Goal: Task Accomplishment & Management: Complete application form

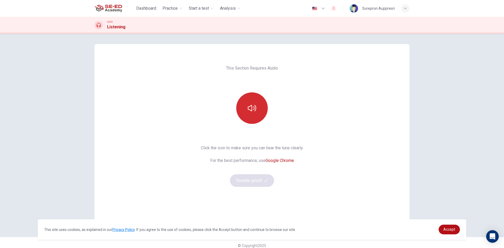
click at [254, 114] on button "button" at bounding box center [251, 107] width 31 height 31
click at [261, 115] on button "button" at bounding box center [251, 107] width 31 height 31
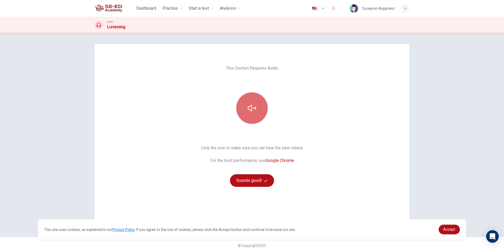
click at [247, 100] on button "button" at bounding box center [251, 107] width 31 height 31
click at [254, 103] on button "button" at bounding box center [251, 107] width 31 height 31
click at [255, 105] on button "button" at bounding box center [251, 107] width 31 height 31
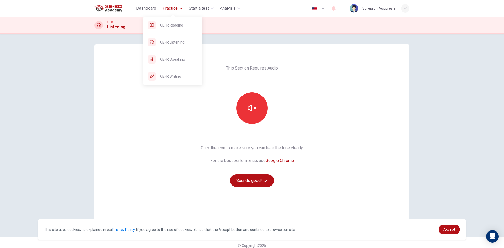
drag, startPoint x: 172, startPoint y: 61, endPoint x: 278, endPoint y: 43, distance: 107.3
click at [172, 61] on span "CEFR Speaking" at bounding box center [179, 59] width 38 height 6
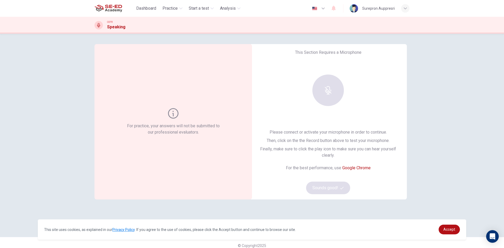
click at [331, 105] on div at bounding box center [327, 89] width 57 height 31
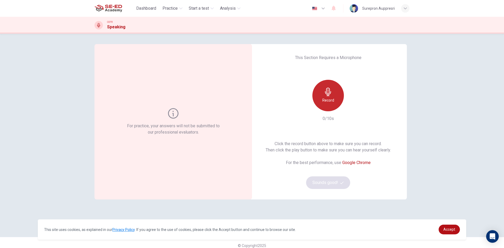
click at [315, 93] on div "Record" at bounding box center [327, 95] width 31 height 31
click at [353, 106] on icon "button" at bounding box center [351, 106] width 5 height 5
click at [318, 99] on div "Record" at bounding box center [327, 95] width 31 height 31
click at [350, 105] on icon "button" at bounding box center [351, 106] width 5 height 5
click at [349, 109] on icon "button" at bounding box center [351, 106] width 5 height 5
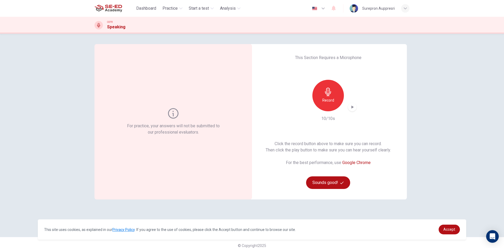
click at [349, 109] on icon "button" at bounding box center [351, 106] width 5 height 5
click at [350, 109] on icon "button" at bounding box center [351, 106] width 5 height 5
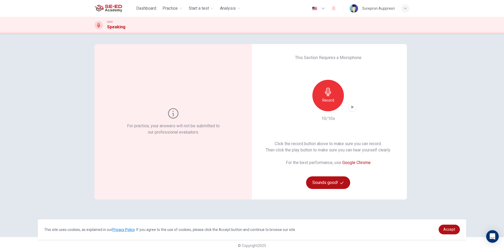
click at [350, 109] on icon "button" at bounding box center [351, 106] width 5 height 5
click at [353, 108] on div "button" at bounding box center [352, 107] width 8 height 8
click at [387, 97] on div "This Section Requires a Microphone Record 10/10s Click the record button above …" at bounding box center [327, 121] width 157 height 155
click at [349, 106] on icon "button" at bounding box center [351, 106] width 5 height 5
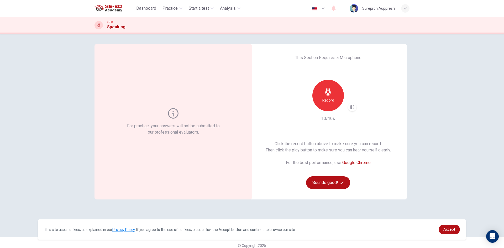
click at [335, 117] on div "Record 10/10s" at bounding box center [327, 101] width 57 height 42
click at [179, 114] on div "For practice, your answers will not be submitted to our professional evaluators." at bounding box center [173, 121] width 95 height 27
drag, startPoint x: 207, startPoint y: 109, endPoint x: 282, endPoint y: 99, distance: 75.7
click at [213, 107] on div "For practice, your answers will not be submitted to our professional evaluators." at bounding box center [172, 121] width 157 height 155
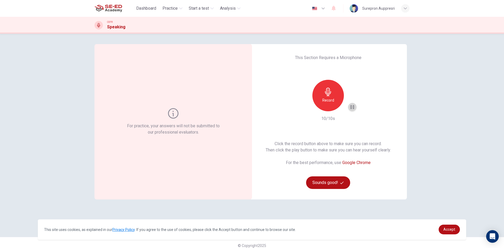
click at [352, 105] on icon "button" at bounding box center [352, 107] width 4 height 4
click at [316, 92] on div "Record" at bounding box center [327, 95] width 31 height 31
drag, startPoint x: 351, startPoint y: 106, endPoint x: 355, endPoint y: 105, distance: 3.8
click at [355, 105] on div "This Section Requires a Microphone Record 10/10s Click the record button above …" at bounding box center [327, 121] width 157 height 155
click at [352, 108] on icon "button" at bounding box center [351, 106] width 5 height 5
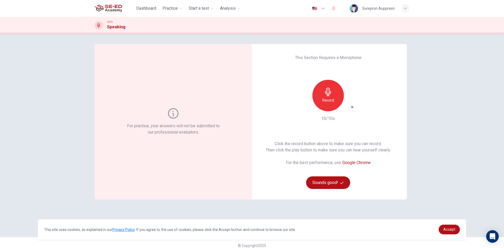
click at [326, 98] on h6 "Record" at bounding box center [328, 100] width 12 height 6
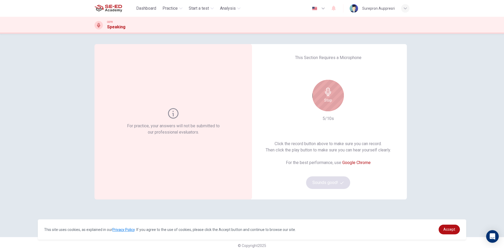
click at [326, 93] on icon "button" at bounding box center [328, 92] width 6 height 8
click at [331, 103] on div "Record" at bounding box center [327, 95] width 31 height 31
click at [327, 94] on icon "button" at bounding box center [328, 92] width 8 height 8
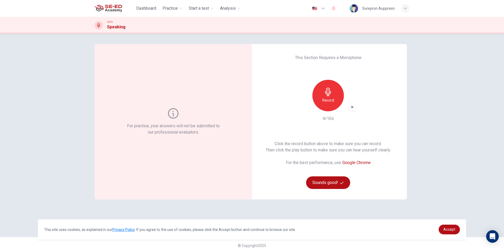
click at [352, 108] on icon "button" at bounding box center [351, 106] width 5 height 5
click at [351, 108] on icon "button" at bounding box center [351, 106] width 5 height 5
click at [324, 95] on icon "button" at bounding box center [328, 92] width 8 height 8
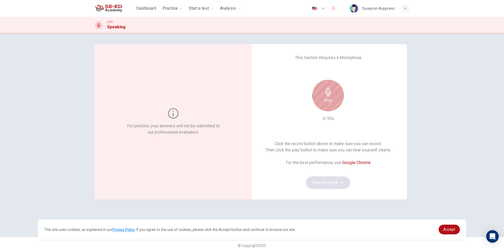
click at [329, 101] on h6 "Stop" at bounding box center [328, 100] width 8 height 6
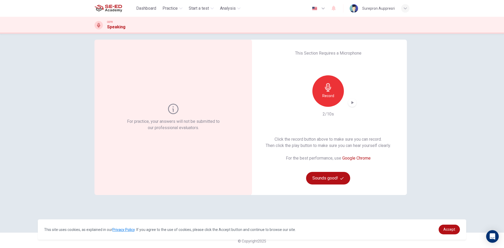
scroll to position [6, 0]
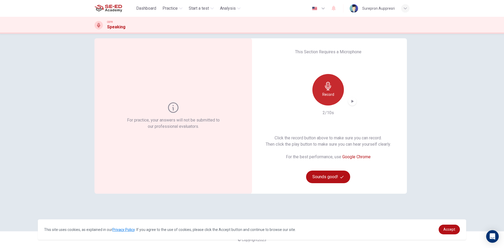
click at [329, 94] on h6 "Record" at bounding box center [328, 94] width 12 height 6
click at [328, 93] on h6 "Stop" at bounding box center [328, 94] width 8 height 6
click at [350, 99] on icon "button" at bounding box center [351, 101] width 5 height 5
click at [442, 115] on div "For practice, your answers will not be submitted to our professional evaluators…" at bounding box center [252, 141] width 504 height 214
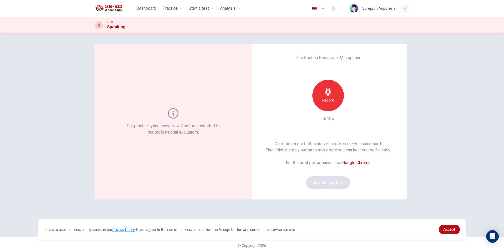
click at [327, 98] on h6 "Record" at bounding box center [328, 100] width 12 height 6
click at [331, 99] on div "Stop" at bounding box center [327, 95] width 31 height 31
click at [351, 107] on icon "button" at bounding box center [352, 106] width 2 height 3
click at [332, 95] on div "Record" at bounding box center [327, 95] width 31 height 31
click at [335, 99] on div "Stop" at bounding box center [327, 95] width 31 height 31
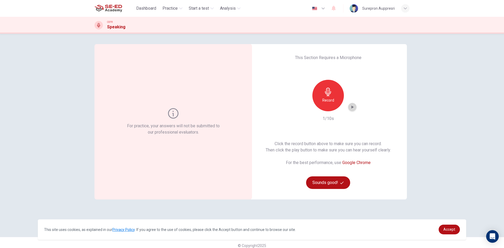
click at [351, 107] on icon "button" at bounding box center [352, 106] width 2 height 3
click at [335, 99] on div "Record" at bounding box center [327, 95] width 31 height 31
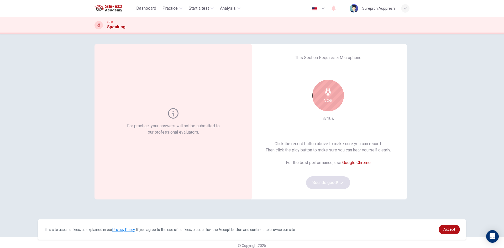
click at [335, 99] on div "Stop" at bounding box center [327, 95] width 31 height 31
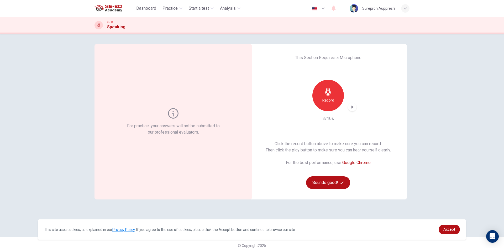
click at [349, 105] on icon "button" at bounding box center [351, 106] width 5 height 5
drag, startPoint x: 356, startPoint y: 106, endPoint x: 346, endPoint y: 107, distance: 9.7
click at [352, 107] on div "This Section Requires a Microphone Record 3/10s Click the record button above t…" at bounding box center [327, 121] width 157 height 155
click at [336, 102] on div "Record" at bounding box center [327, 95] width 31 height 31
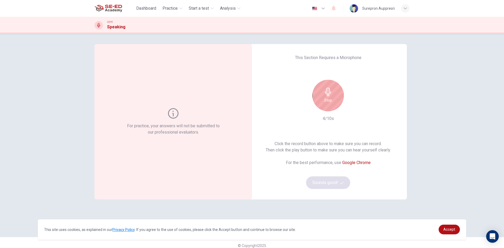
click at [337, 98] on div "Stop" at bounding box center [327, 95] width 31 height 31
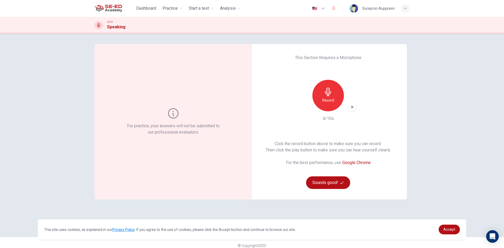
click at [352, 109] on icon "button" at bounding box center [351, 106] width 5 height 5
drag, startPoint x: 366, startPoint y: 120, endPoint x: 369, endPoint y: 123, distance: 4.1
click at [366, 120] on div "This Section Requires a Microphone Record 4/10s Click the record button above t…" at bounding box center [327, 121] width 157 height 155
click at [150, 8] on span "Dashboard" at bounding box center [146, 8] width 20 height 6
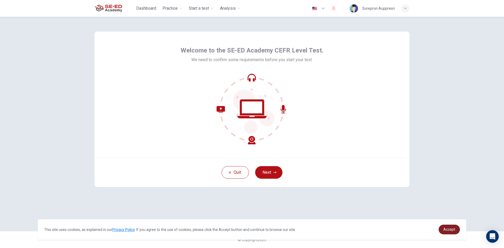
click at [455, 230] on link "Accept" at bounding box center [448, 229] width 21 height 10
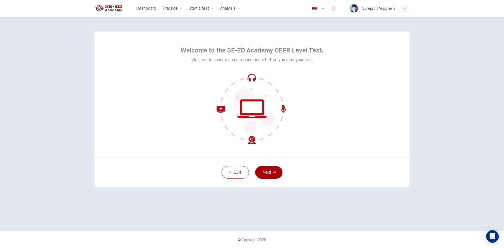
click at [264, 169] on button "Next" at bounding box center [268, 172] width 27 height 13
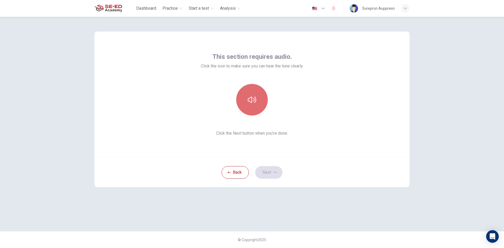
click at [255, 104] on button "button" at bounding box center [251, 99] width 31 height 31
click at [266, 173] on button "Next" at bounding box center [268, 172] width 27 height 13
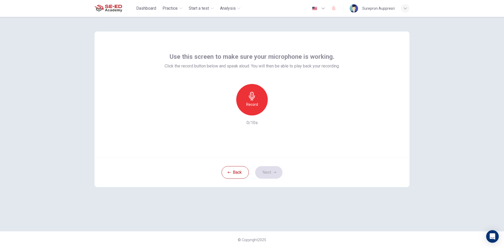
click at [254, 104] on h6 "Record" at bounding box center [252, 104] width 12 height 6
click at [255, 104] on h6 "Stop" at bounding box center [252, 104] width 8 height 6
click at [276, 112] on icon "button" at bounding box center [275, 111] width 5 height 5
click at [268, 171] on button "Next" at bounding box center [268, 172] width 27 height 13
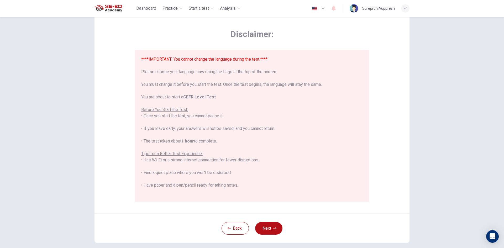
scroll to position [44, 0]
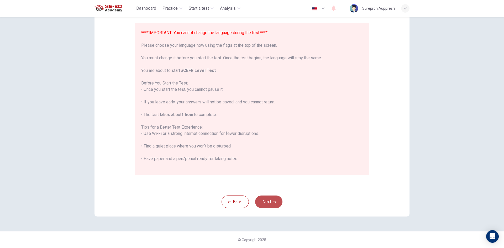
click at [268, 201] on button "Next" at bounding box center [268, 201] width 27 height 13
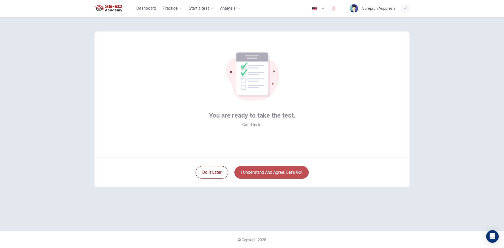
click at [273, 172] on button "I understand and agree. Let’s go!" at bounding box center [271, 172] width 74 height 13
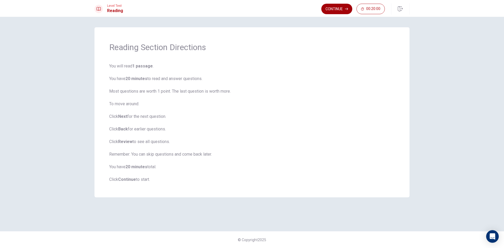
click at [333, 9] on button "Continue" at bounding box center [336, 9] width 31 height 10
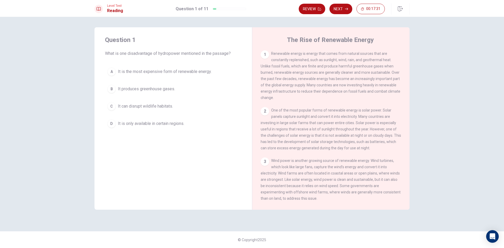
click at [185, 108] on button "C It can disrupt wildlife habitats." at bounding box center [173, 106] width 136 height 13
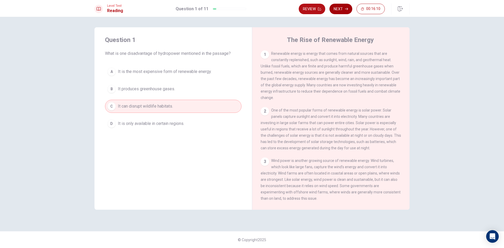
click at [340, 9] on button "Next" at bounding box center [340, 9] width 23 height 10
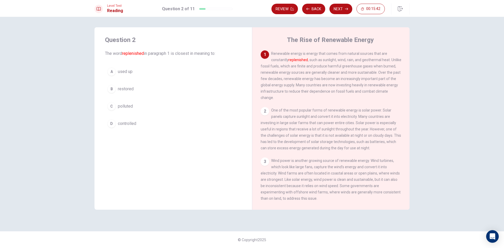
click at [162, 73] on button "A used up" at bounding box center [173, 71] width 136 height 13
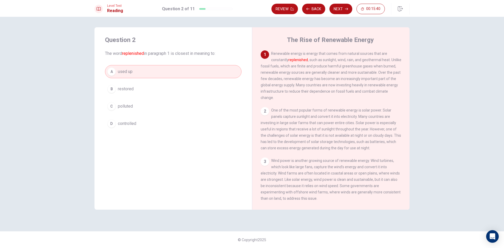
click at [167, 84] on button "B restored" at bounding box center [173, 88] width 136 height 13
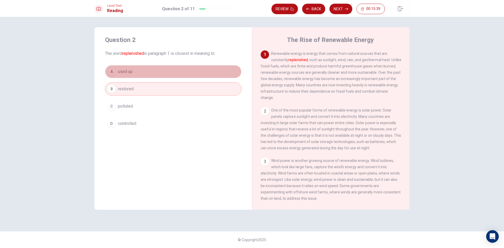
drag, startPoint x: 158, startPoint y: 77, endPoint x: 159, endPoint y: 86, distance: 9.0
click at [159, 82] on div "A used up B restored C polluted D controlled" at bounding box center [173, 97] width 136 height 65
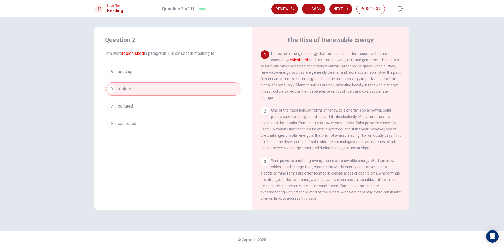
click at [158, 88] on button "B restored" at bounding box center [173, 88] width 136 height 13
click at [338, 8] on button "Next" at bounding box center [340, 9] width 23 height 10
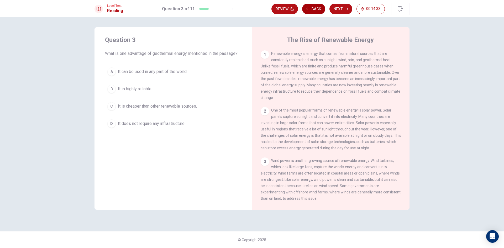
click at [313, 8] on button "Back" at bounding box center [313, 9] width 23 height 10
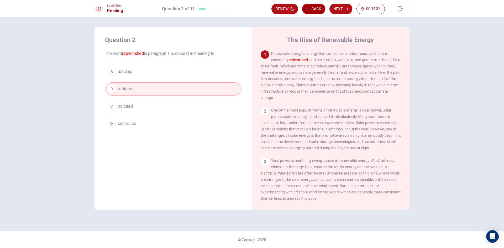
click at [313, 8] on button "Back" at bounding box center [313, 9] width 23 height 10
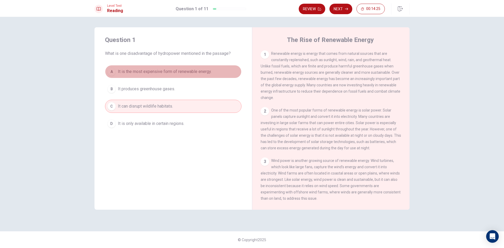
click at [182, 77] on button "A It is the most expensive form of renewable energy." at bounding box center [173, 71] width 136 height 13
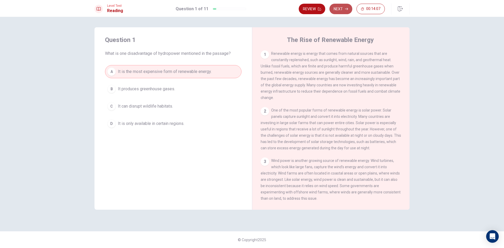
click at [345, 9] on icon "button" at bounding box center [346, 8] width 3 height 3
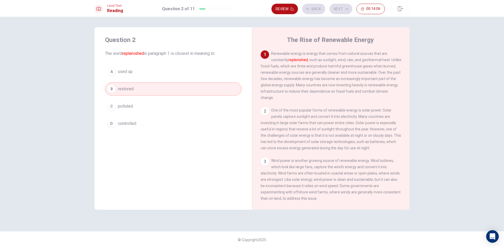
click at [345, 9] on div "Review Back Next 00:14:06" at bounding box center [327, 9] width 113 height 10
click at [344, 9] on button "Next" at bounding box center [340, 9] width 23 height 10
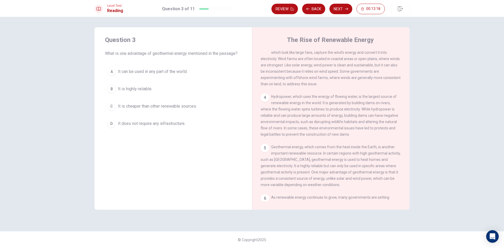
scroll to position [131, 0]
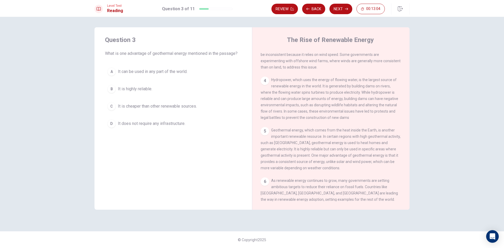
click at [156, 73] on span "It can be used in any part of the world." at bounding box center [152, 71] width 69 height 6
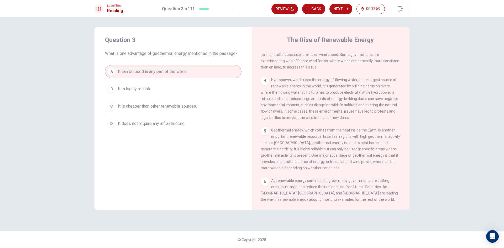
click at [196, 97] on div "A It can be used in any part of the world. B It is highly reliable. C It is che…" at bounding box center [173, 97] width 136 height 65
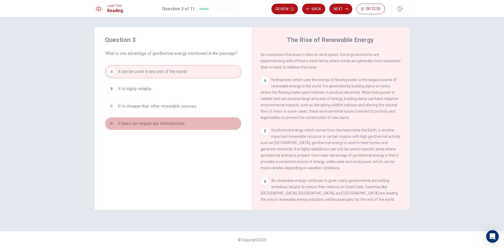
click at [203, 124] on button "D It does not require any infrastructure." at bounding box center [173, 123] width 136 height 13
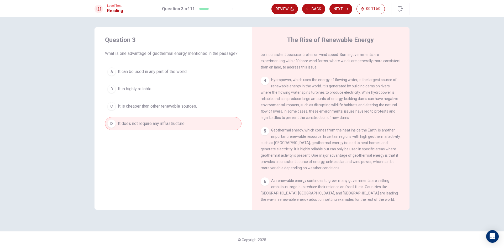
click at [148, 91] on span "It is highly reliable." at bounding box center [135, 89] width 34 height 6
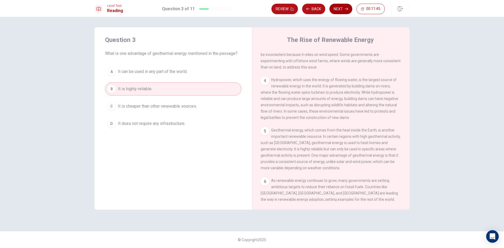
click at [336, 8] on button "Next" at bounding box center [340, 9] width 23 height 10
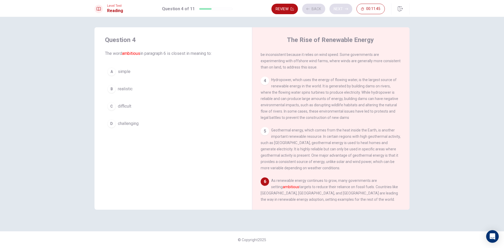
scroll to position [182, 0]
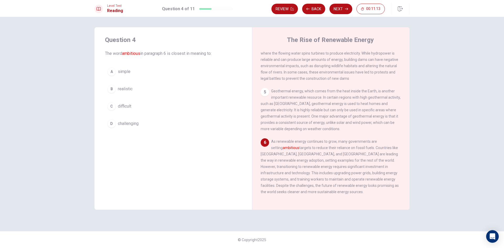
click at [140, 126] on button "D challenging" at bounding box center [173, 123] width 136 height 13
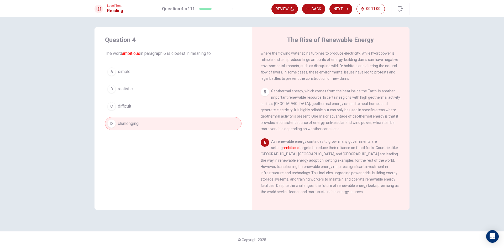
click at [137, 108] on button "C difficult" at bounding box center [173, 106] width 136 height 13
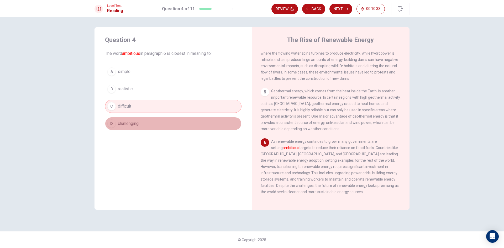
click at [157, 125] on button "D challenging" at bounding box center [173, 123] width 136 height 13
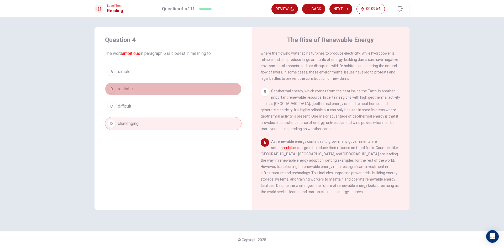
click at [138, 90] on button "B realistic" at bounding box center [173, 88] width 136 height 13
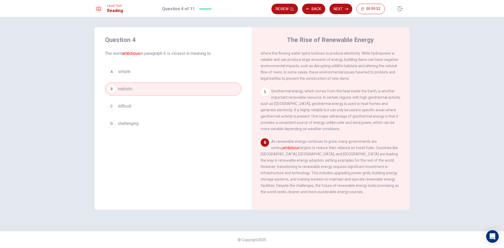
click at [345, 10] on icon "button" at bounding box center [346, 8] width 3 height 3
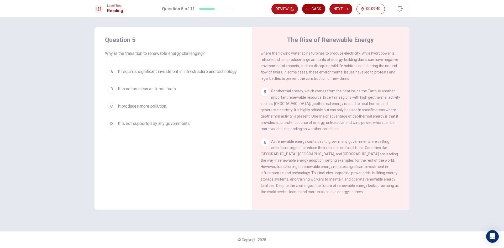
click at [313, 10] on button "Back" at bounding box center [313, 9] width 23 height 10
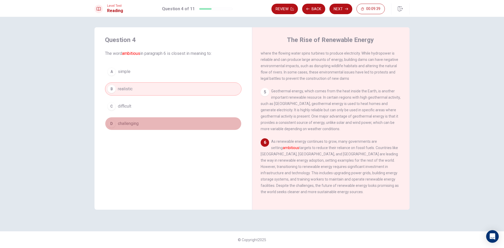
click at [197, 123] on button "D challenging" at bounding box center [173, 123] width 136 height 13
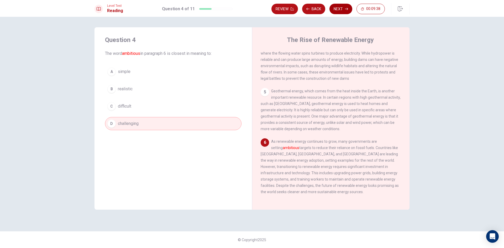
click at [335, 9] on button "Next" at bounding box center [340, 9] width 23 height 10
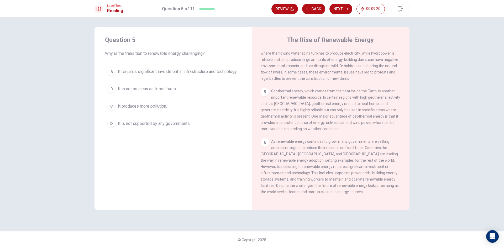
click at [194, 75] on span "It requires significant investment in infrastructure and technology." at bounding box center [177, 71] width 119 height 6
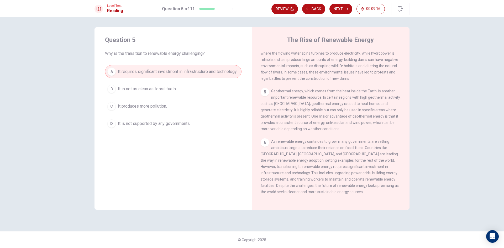
drag, startPoint x: 329, startPoint y: 165, endPoint x: 338, endPoint y: 166, distance: 9.2
click at [338, 166] on span "As renewable energy continues to grow, many governments are setting ambitious t…" at bounding box center [329, 166] width 138 height 55
click at [343, 12] on button "Next" at bounding box center [340, 9] width 23 height 10
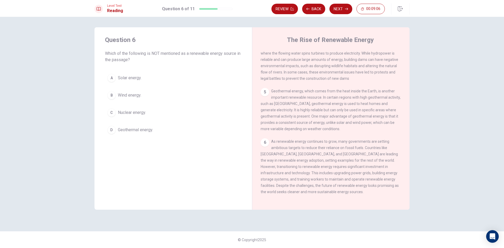
click at [163, 112] on button "C Nuclear energy." at bounding box center [173, 112] width 136 height 13
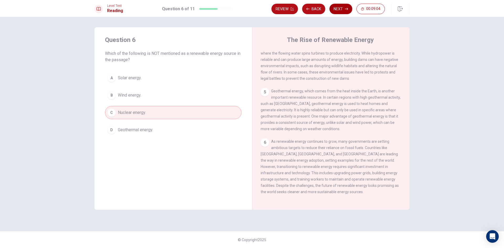
click at [340, 9] on button "Next" at bounding box center [340, 9] width 23 height 10
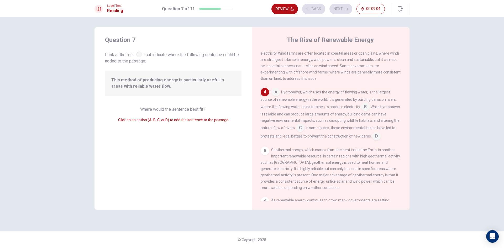
scroll to position [124, 0]
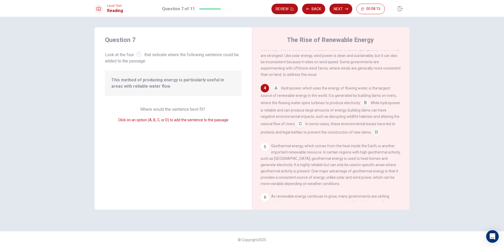
click at [365, 108] on input at bounding box center [365, 103] width 8 height 8
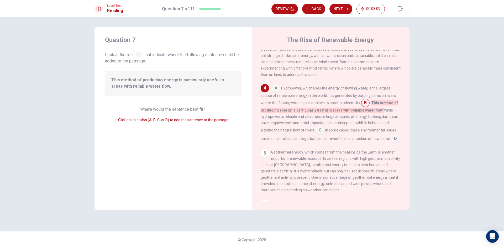
click at [367, 108] on input at bounding box center [365, 103] width 8 height 8
click at [381, 104] on div "A Hydropower, which uses the energy of flowing water, is the largest source of …" at bounding box center [330, 113] width 141 height 59
click at [365, 108] on input at bounding box center [365, 103] width 8 height 8
click at [347, 123] on span "While hydropower is reliable and can produce large amounts of energy, building …" at bounding box center [328, 120] width 137 height 24
click at [274, 100] on span "Hydropower, which uses the energy of flowing water, is the largest source of re…" at bounding box center [328, 95] width 136 height 19
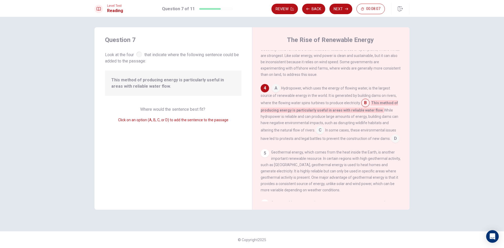
click at [274, 93] on input at bounding box center [275, 88] width 8 height 8
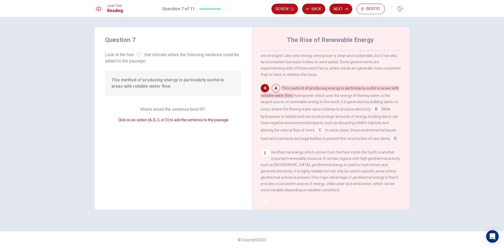
click at [395, 143] on input at bounding box center [395, 139] width 8 height 8
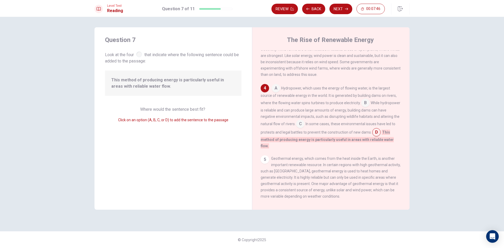
click at [304, 128] on input at bounding box center [300, 124] width 8 height 8
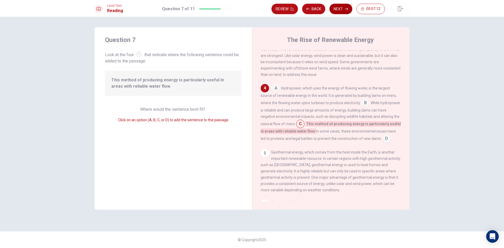
click at [336, 8] on button "Next" at bounding box center [340, 9] width 23 height 10
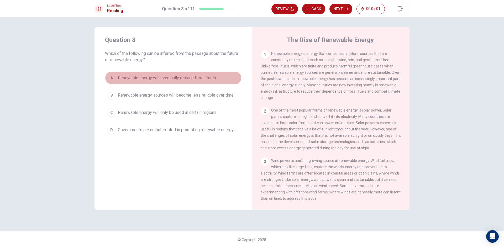
click at [194, 78] on span "Renewable energy will eventually replace fossil fuels." at bounding box center [167, 78] width 99 height 6
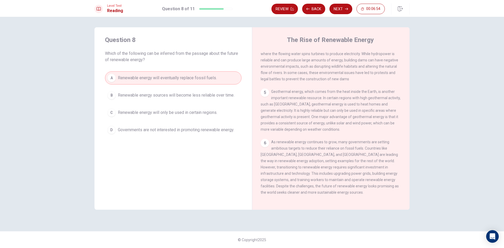
scroll to position [182, 0]
click at [339, 12] on button "Next" at bounding box center [340, 9] width 23 height 10
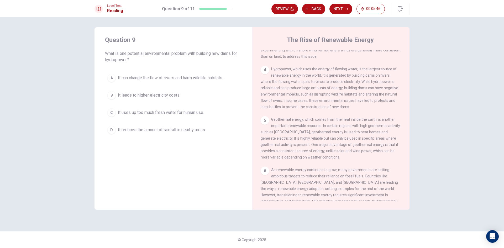
scroll to position [130, 0]
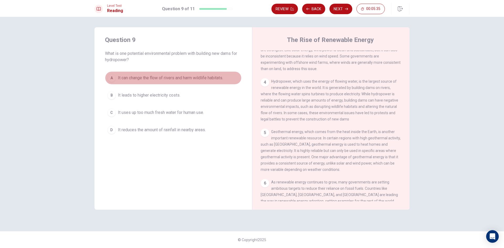
click at [152, 80] on span "It can change the flow of rivers and harm wildlife habitats." at bounding box center [170, 78] width 105 height 6
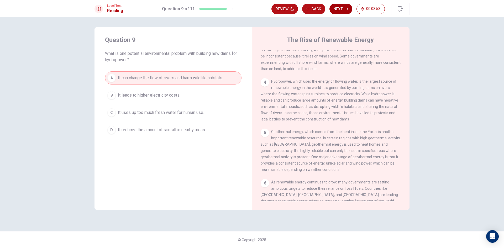
click at [340, 10] on button "Next" at bounding box center [340, 9] width 23 height 10
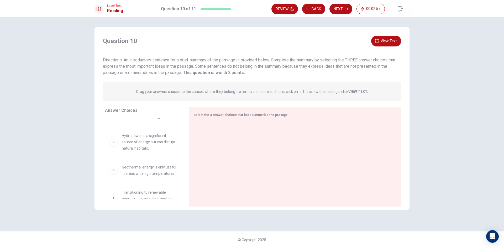
scroll to position [79, 0]
click at [394, 41] on button "View Text" at bounding box center [386, 41] width 30 height 11
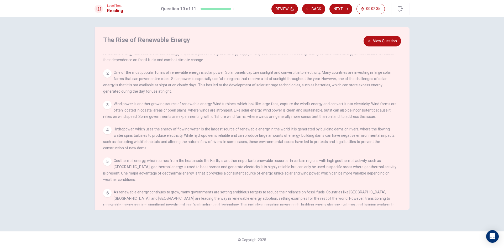
scroll to position [26, 0]
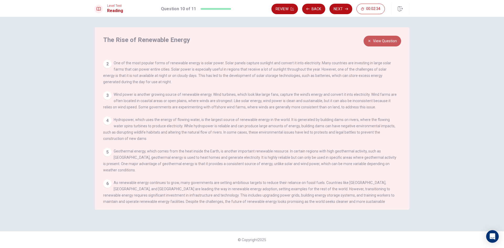
click at [377, 45] on button "View Question" at bounding box center [382, 41] width 38 height 11
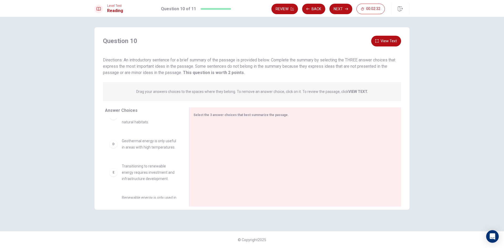
scroll to position [52, 0]
click at [149, 151] on span "Hydropower is a significant source of energy but can disrupt natural habitats." at bounding box center [149, 141] width 55 height 19
click at [143, 147] on span "Hydropower is a significant source of energy but can disrupt natural habitats." at bounding box center [149, 141] width 55 height 19
drag, startPoint x: 104, startPoint y: 144, endPoint x: 121, endPoint y: 146, distance: 17.4
click at [105, 143] on div "Answer Choices A Renewable energy sources like solar, wind, and geothermal are …" at bounding box center [141, 158] width 94 height 102
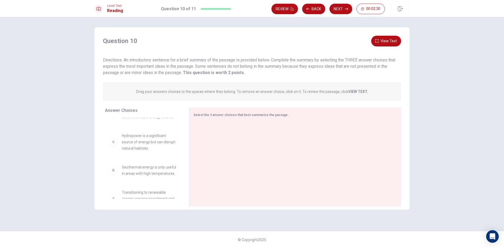
click at [114, 145] on div "C" at bounding box center [113, 142] width 8 height 8
click at [133, 143] on span "Hydropower is a significant source of energy but can disrupt natural habitats." at bounding box center [149, 141] width 55 height 19
click at [134, 143] on span "Hydropower is a significant source of energy but can disrupt natural habitats." at bounding box center [149, 141] width 55 height 19
click at [219, 126] on div at bounding box center [292, 157] width 199 height 70
click at [219, 121] on div "Select the 3 answer choices that best summarize the passage." at bounding box center [295, 156] width 212 height 99
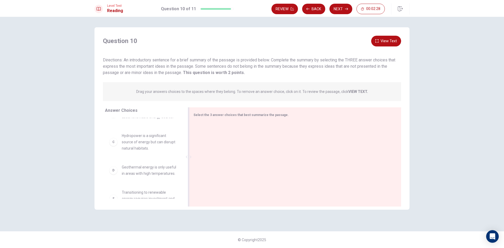
click at [219, 121] on div "Select the 3 answer choices that best summarize the passage." at bounding box center [295, 156] width 212 height 99
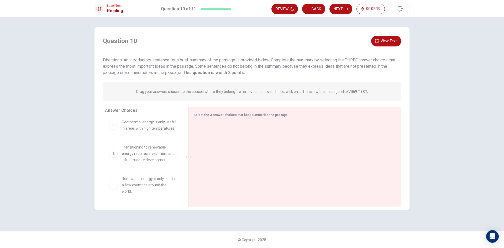
click at [218, 119] on div "Select the 3 answer choices that best summarize the passage." at bounding box center [295, 156] width 212 height 99
click at [140, 157] on span "Transitioning to renewable energy requires investment and infrastructure develo…" at bounding box center [149, 153] width 55 height 19
drag, startPoint x: 140, startPoint y: 157, endPoint x: 142, endPoint y: 162, distance: 5.6
click at [139, 158] on span "Transitioning to renewable energy requires investment and infrastructure develo…" at bounding box center [149, 153] width 55 height 19
drag, startPoint x: 142, startPoint y: 162, endPoint x: 175, endPoint y: 162, distance: 33.6
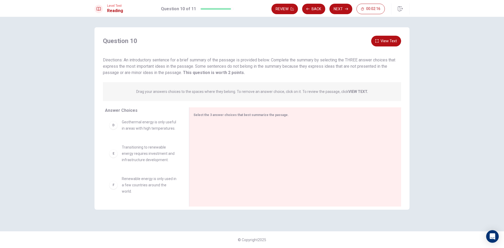
click at [146, 162] on div "A Renewable energy sources like solar, wind, and geothermal are sustainable alt…" at bounding box center [145, 158] width 80 height 81
click at [175, 163] on div "F Renewable energy is only used in a few countries around the world." at bounding box center [143, 153] width 76 height 27
click at [162, 156] on span "Renewable energy is only used in a few countries around the world." at bounding box center [149, 153] width 55 height 19
click at [161, 155] on span "Renewable energy is only used in a few countries around the world." at bounding box center [149, 153] width 55 height 19
click at [150, 158] on div "A Renewable energy sources like solar, wind, and geothermal are sustainable alt…" at bounding box center [145, 158] width 80 height 81
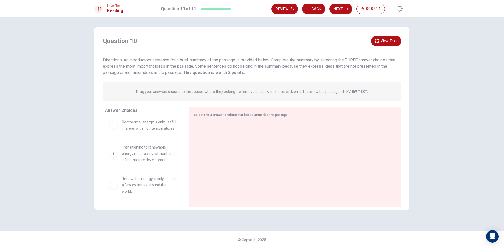
click at [136, 176] on span "Renewable energy is only used in a few countries around the world." at bounding box center [149, 184] width 55 height 19
drag, startPoint x: 140, startPoint y: 156, endPoint x: 134, endPoint y: 176, distance: 20.4
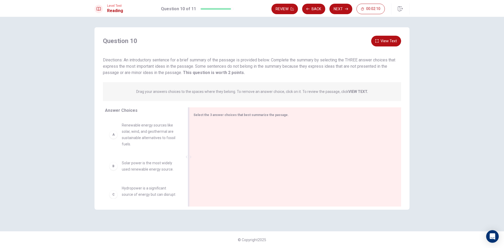
scroll to position [1, 0]
drag, startPoint x: 138, startPoint y: 189, endPoint x: 240, endPoint y: 132, distance: 116.8
drag, startPoint x: 231, startPoint y: 132, endPoint x: 232, endPoint y: 168, distance: 36.2
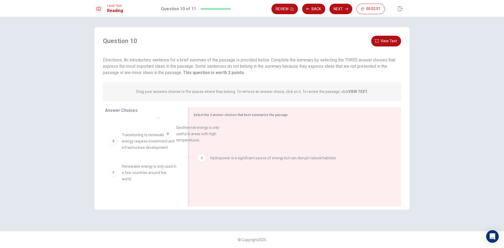
scroll to position [53, 0]
drag, startPoint x: 147, startPoint y: 140, endPoint x: 258, endPoint y: 134, distance: 110.5
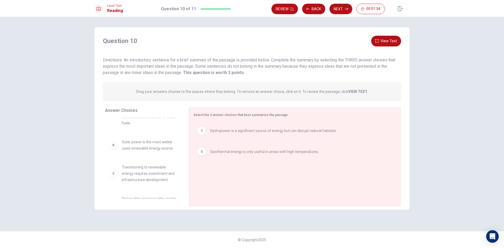
scroll to position [0, 0]
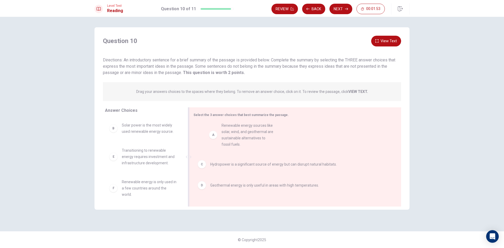
drag, startPoint x: 148, startPoint y: 133, endPoint x: 233, endPoint y: 159, distance: 88.7
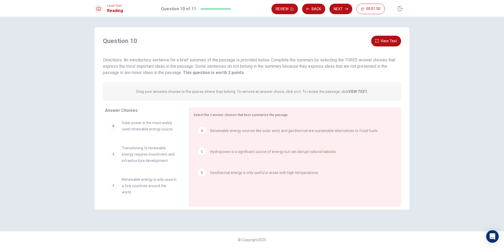
scroll to position [3, 0]
click at [344, 7] on button "Next" at bounding box center [340, 9] width 23 height 10
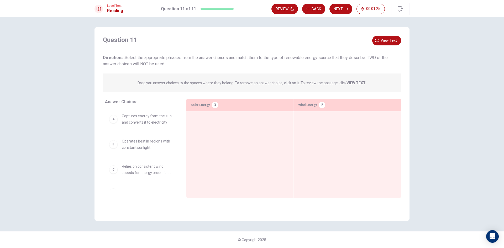
scroll to position [0, 0]
drag, startPoint x: 148, startPoint y: 148, endPoint x: 232, endPoint y: 121, distance: 87.6
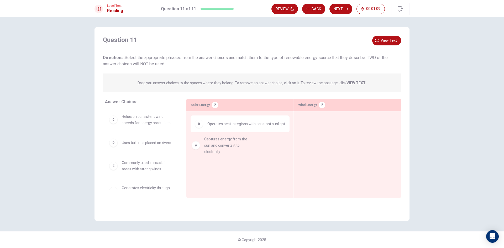
drag, startPoint x: 136, startPoint y: 124, endPoint x: 221, endPoint y: 147, distance: 88.6
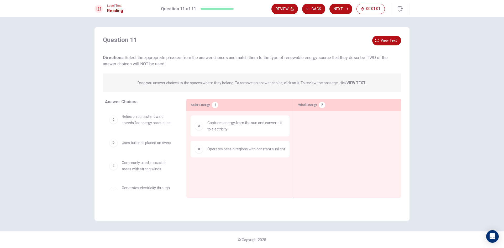
scroll to position [1, 0]
drag, startPoint x: 157, startPoint y: 172, endPoint x: 360, endPoint y: 127, distance: 207.2
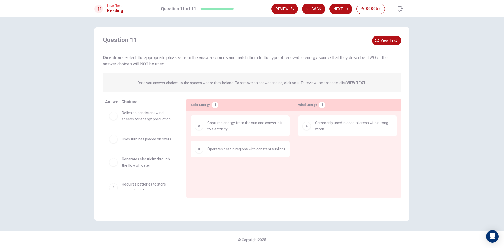
scroll to position [0, 0]
drag, startPoint x: 145, startPoint y: 126, endPoint x: 326, endPoint y: 154, distance: 183.5
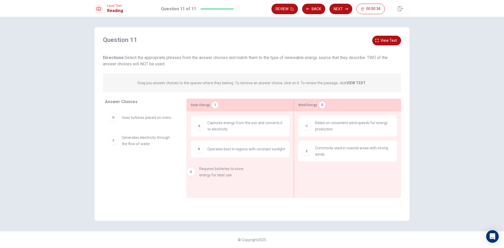
drag, startPoint x: 142, startPoint y: 164, endPoint x: 224, endPoint y: 173, distance: 82.8
click at [337, 11] on button "Next" at bounding box center [340, 9] width 23 height 10
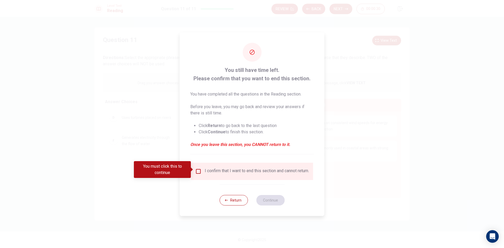
click at [198, 168] on input "You must click this to continue" at bounding box center [198, 171] width 6 height 6
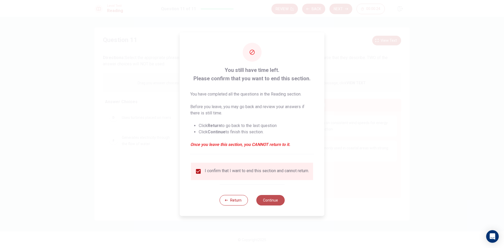
click at [272, 203] on button "Continue" at bounding box center [270, 200] width 28 height 10
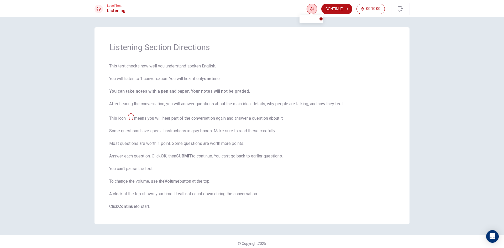
click at [312, 9] on icon "button" at bounding box center [311, 9] width 4 height 4
drag, startPoint x: 181, startPoint y: 87, endPoint x: 178, endPoint y: 87, distance: 3.8
click at [181, 87] on span "This test checks how well you understand spoken English. You will listen to 1 c…" at bounding box center [251, 136] width 285 height 147
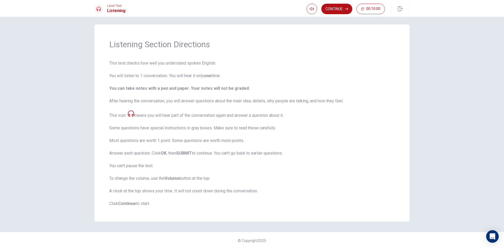
scroll to position [4, 0]
click at [340, 11] on button "Continue" at bounding box center [336, 9] width 31 height 10
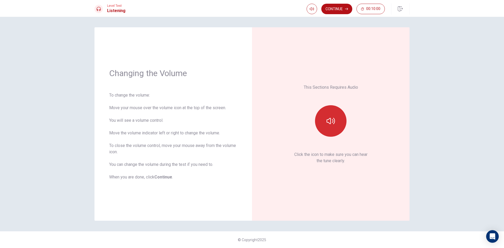
click at [336, 122] on button "button" at bounding box center [330, 120] width 31 height 31
type input "0.7"
click at [319, 20] on span at bounding box center [320, 18] width 3 height 3
click at [337, 116] on button "button" at bounding box center [330, 120] width 31 height 31
click at [337, 117] on button "button" at bounding box center [330, 120] width 31 height 31
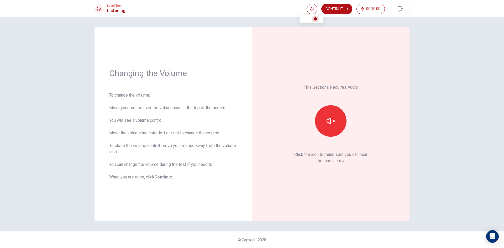
type input "0.8"
click at [316, 20] on span at bounding box center [316, 18] width 3 height 3
click at [334, 119] on icon "button" at bounding box center [330, 121] width 8 height 8
click at [335, 120] on button "button" at bounding box center [330, 120] width 31 height 31
click at [315, 10] on button "button" at bounding box center [311, 9] width 10 height 10
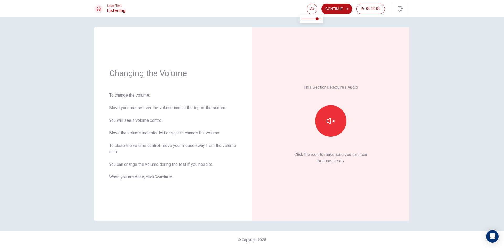
click at [336, 53] on div "This Sections Requires Audio Click the icon to make sure you can hear the tune …" at bounding box center [330, 124] width 128 height 164
click at [339, 8] on button "Continue" at bounding box center [336, 9] width 31 height 10
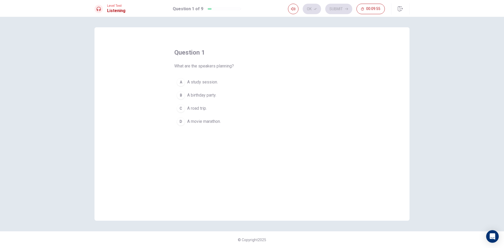
click at [202, 107] on span "A road trip." at bounding box center [197, 108] width 20 height 6
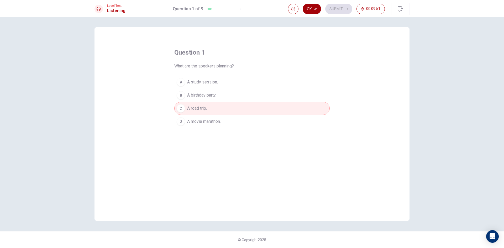
click at [316, 11] on button "Ok" at bounding box center [311, 9] width 18 height 10
click at [337, 7] on button "Submit" at bounding box center [338, 9] width 27 height 10
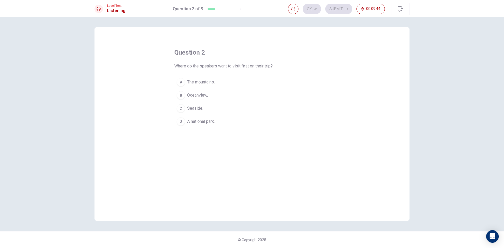
click at [208, 110] on button "C Seaside." at bounding box center [251, 108] width 155 height 13
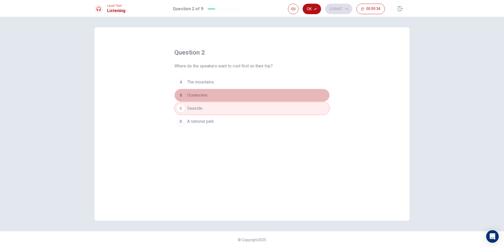
click at [232, 97] on button "B Oceanview." at bounding box center [251, 95] width 155 height 13
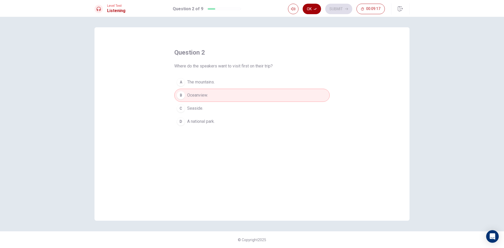
click at [319, 10] on button "Ok" at bounding box center [311, 9] width 18 height 10
click at [334, 9] on button "Submit" at bounding box center [338, 9] width 27 height 10
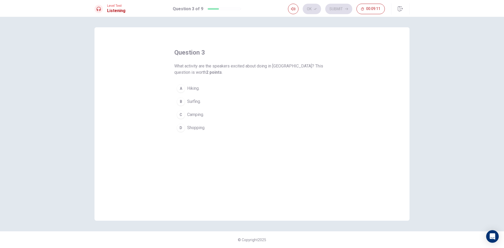
drag, startPoint x: 212, startPoint y: 127, endPoint x: 215, endPoint y: 127, distance: 3.2
click at [213, 127] on button "D Shopping." at bounding box center [251, 127] width 155 height 13
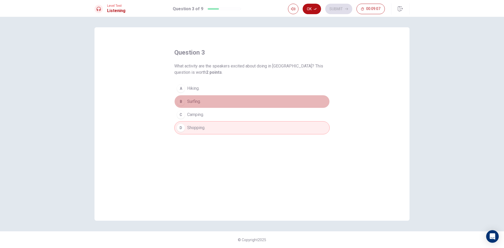
drag, startPoint x: 198, startPoint y: 102, endPoint x: 202, endPoint y: 103, distance: 4.5
click at [198, 102] on span "Surfing." at bounding box center [194, 101] width 14 height 6
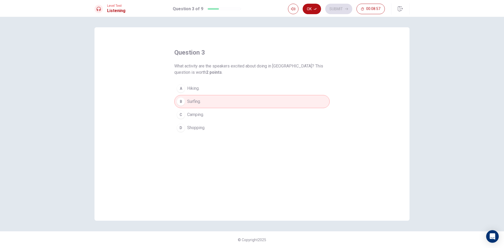
click at [310, 11] on button "Ok" at bounding box center [311, 9] width 18 height 10
click at [339, 11] on button "Submit" at bounding box center [338, 9] width 27 height 10
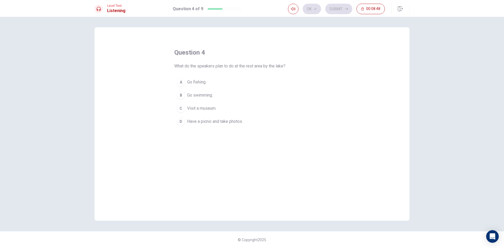
click at [224, 124] on span "Have a picnic and take photos." at bounding box center [215, 121] width 56 height 6
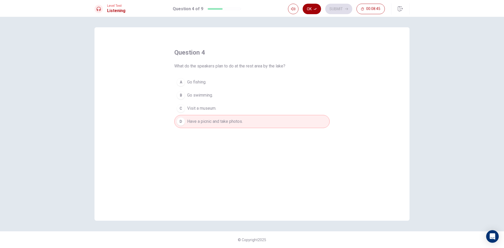
click at [313, 9] on button "Ok" at bounding box center [311, 9] width 18 height 10
click at [331, 8] on button "Submit" at bounding box center [338, 9] width 27 height 10
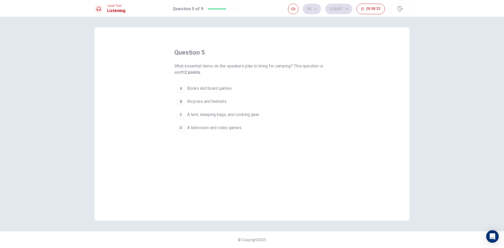
click at [202, 117] on span "A tent, sleeping bags, and cooking gear." at bounding box center [223, 114] width 72 height 6
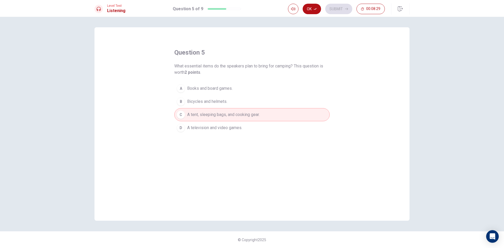
drag, startPoint x: 317, startPoint y: 8, endPoint x: 322, endPoint y: 9, distance: 5.6
click at [317, 8] on icon "button" at bounding box center [314, 9] width 3 height 2
click at [331, 9] on button "Submit" at bounding box center [338, 9] width 27 height 10
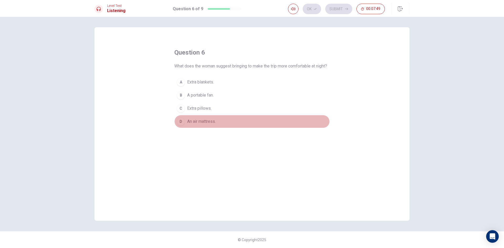
click at [211, 128] on button "D An air mattress." at bounding box center [251, 121] width 155 height 13
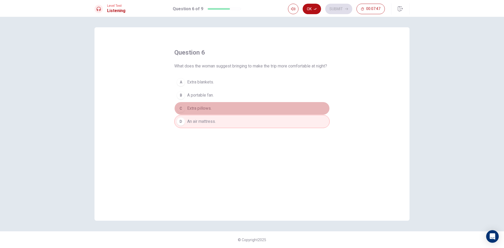
click at [216, 115] on button "C Extra pillows." at bounding box center [251, 108] width 155 height 13
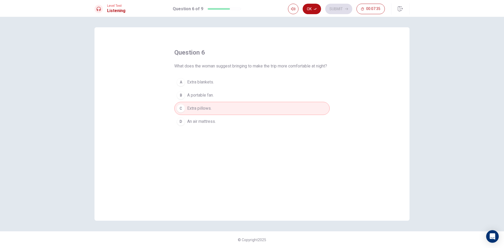
click at [217, 128] on button "D An air mattress." at bounding box center [251, 121] width 155 height 13
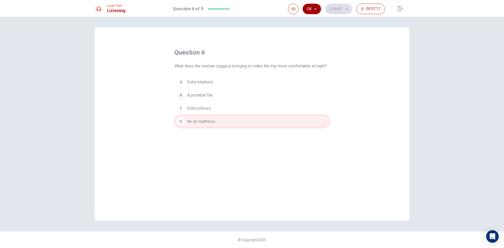
click at [320, 10] on button "Ok" at bounding box center [311, 9] width 18 height 10
click at [334, 8] on button "Submit" at bounding box center [338, 9] width 27 height 10
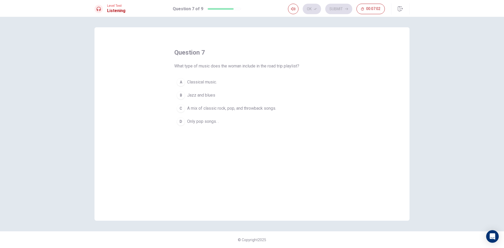
click at [223, 84] on button "A Classical music." at bounding box center [251, 82] width 155 height 13
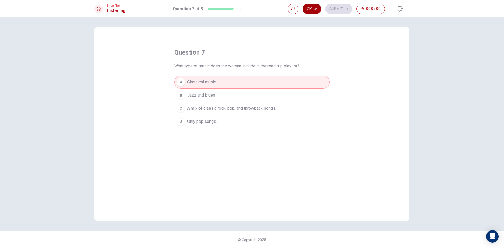
click at [313, 7] on icon "button" at bounding box center [314, 8] width 3 height 3
click at [335, 7] on button "Submit" at bounding box center [338, 9] width 27 height 10
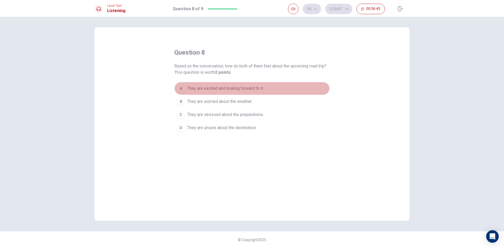
click at [242, 90] on span "They are excited and looking forward to it." at bounding box center [225, 88] width 77 height 6
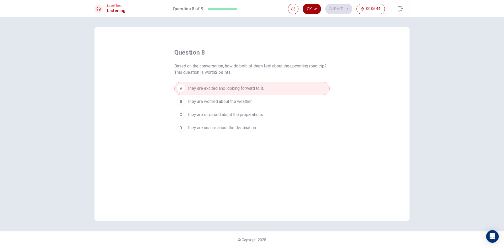
click at [314, 9] on icon "button" at bounding box center [314, 8] width 3 height 3
click at [336, 8] on button "Submit" at bounding box center [338, 9] width 27 height 10
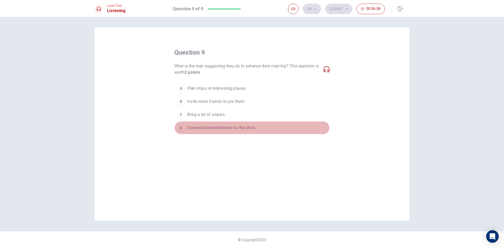
click at [251, 130] on span "Download entertainment for the drive." at bounding box center [221, 128] width 69 height 6
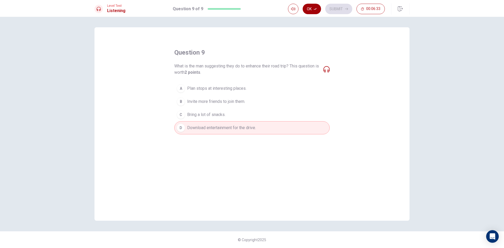
click at [312, 8] on button "Ok" at bounding box center [311, 9] width 18 height 10
click at [331, 8] on button "Submit" at bounding box center [338, 9] width 27 height 10
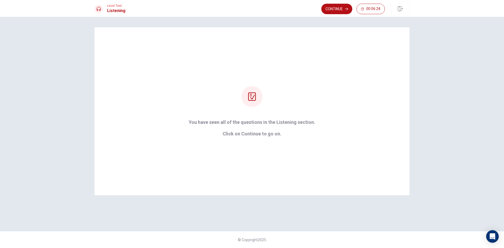
drag, startPoint x: 331, startPoint y: 10, endPoint x: 332, endPoint y: 14, distance: 4.0
click at [332, 13] on button "Continue" at bounding box center [336, 9] width 31 height 10
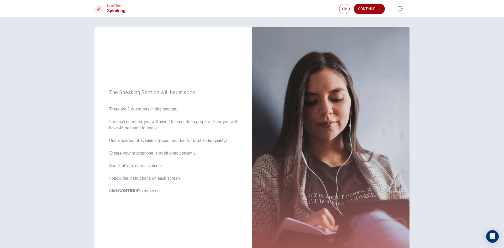
click at [367, 7] on button "Continue" at bounding box center [369, 9] width 31 height 10
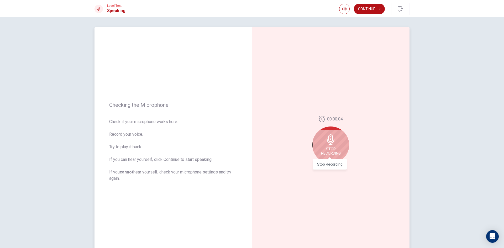
click at [335, 147] on span "Stop Recording" at bounding box center [331, 151] width 20 height 8
click at [335, 169] on button "Play Audio" at bounding box center [336, 167] width 7 height 7
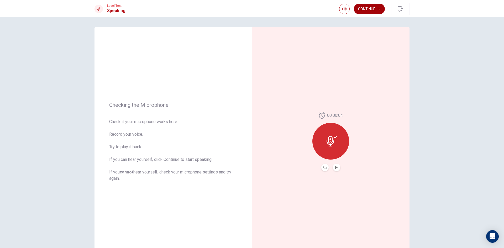
click at [368, 10] on button "Continue" at bounding box center [369, 9] width 31 height 10
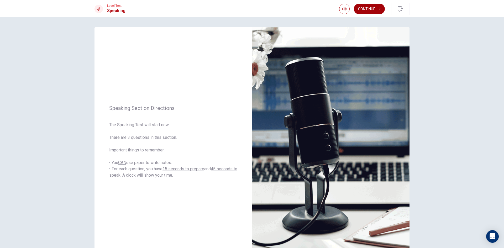
click at [359, 9] on button "Continue" at bounding box center [369, 9] width 31 height 10
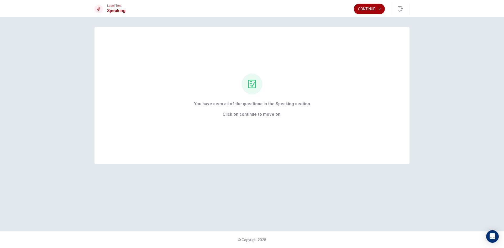
click at [376, 11] on button "Continue" at bounding box center [369, 9] width 31 height 10
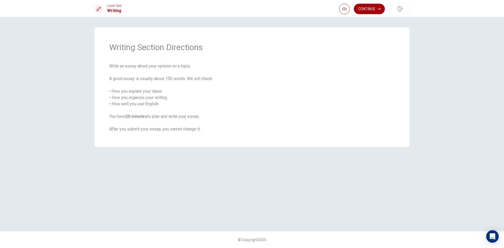
click at [376, 9] on button "Continue" at bounding box center [369, 9] width 31 height 10
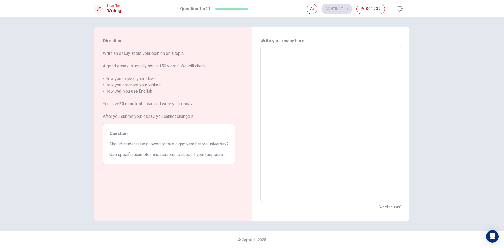
click at [293, 57] on textarea at bounding box center [330, 123] width 133 height 147
type textarea "i"
type textarea "x"
type textarea "I"
type textarea "x"
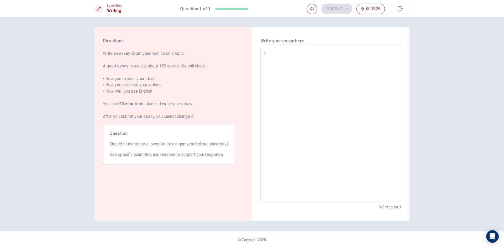
type textarea "I"
type textarea "x"
type textarea "I t"
type textarea "x"
type textarea "I th"
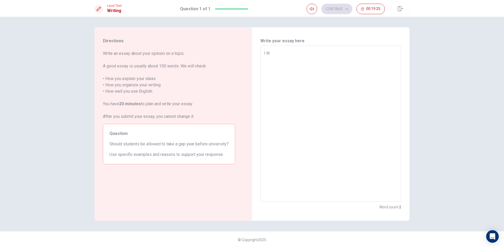
type textarea "x"
type textarea "I thi"
type textarea "x"
type textarea "I thin"
type textarea "x"
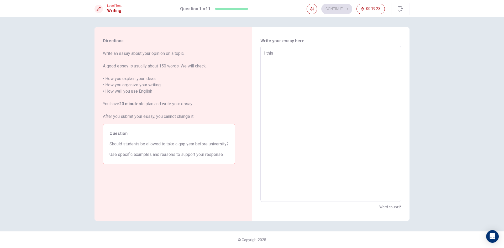
type textarea "I think"
type textarea "x"
type textarea "I think"
type textarea "x"
type textarea "I think s"
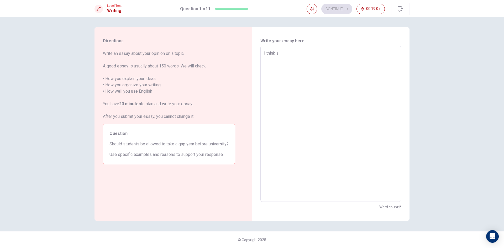
type textarea "x"
type textarea "I think st"
type textarea "x"
type textarea "I think stu"
type textarea "x"
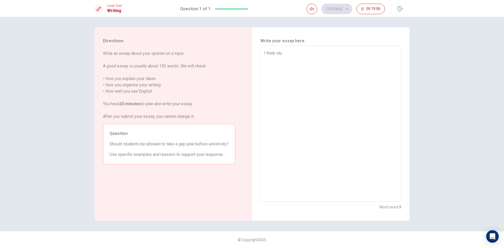
type textarea "I think stud"
type textarea "x"
type textarea "I think stude"
type textarea "x"
type textarea "I think studen"
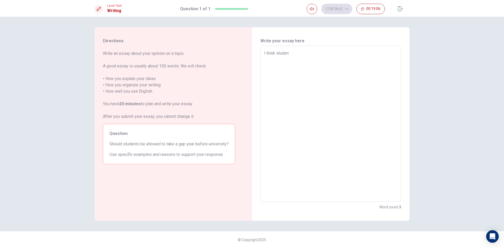
type textarea "x"
type textarea "I think student"
type textarea "x"
type textarea "I think student"
type textarea "x"
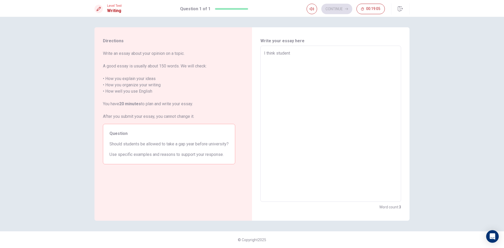
type textarea "I think student s"
type textarea "x"
type textarea "I think student sh"
type textarea "x"
type textarea "I think student sho"
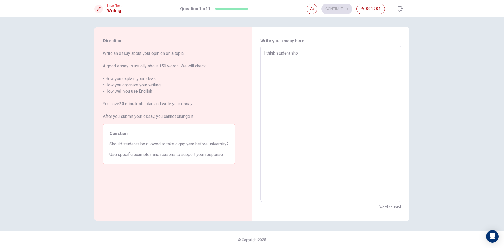
type textarea "x"
type textarea "I think student shou"
type textarea "x"
type textarea "I think student shouk"
type textarea "x"
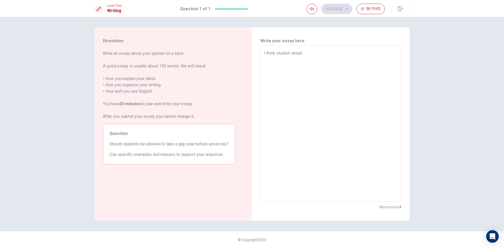
type textarea "I think student shou"
type textarea "x"
type textarea "I think student shoul"
type textarea "x"
type textarea "I think student should"
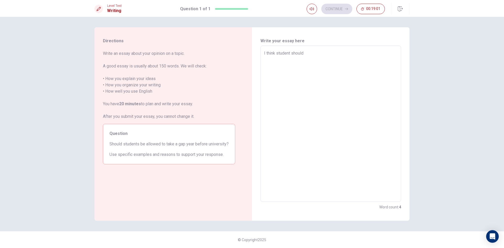
type textarea "x"
type textarea "I think student should"
type textarea "x"
type textarea "I think student should b"
type textarea "x"
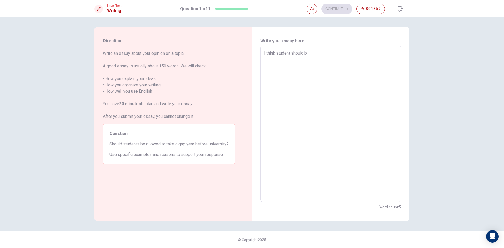
type textarea "I think student should be"
type textarea "x"
type textarea "I think student should be"
type textarea "x"
type textarea "I think student should be a"
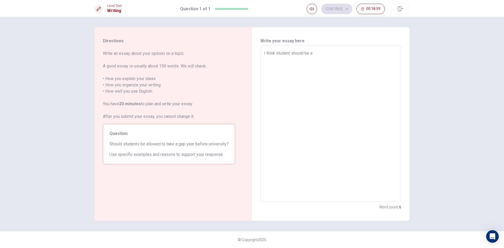
type textarea "x"
type textarea "I think student should be al"
type textarea "x"
type textarea "I think student should be all"
type textarea "x"
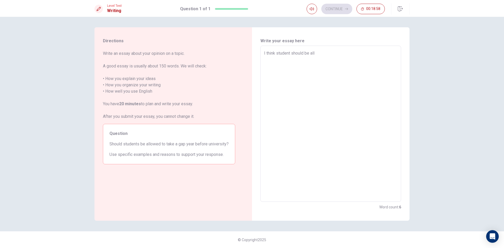
type textarea "I think student should be alle"
type textarea "x"
type textarea "I think student should be all"
type textarea "x"
type textarea "I think student should be allo"
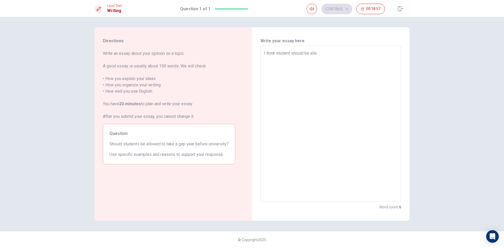
type textarea "x"
type textarea "I think student should be alloe"
type textarea "x"
type textarea "I think student should be allo"
type textarea "x"
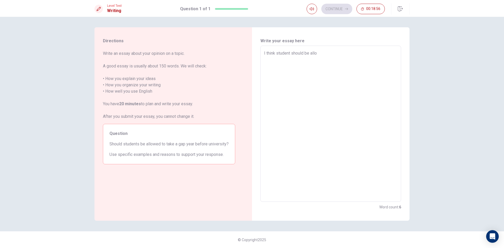
type textarea "I think student should be allow"
type textarea "x"
type textarea "I think student should be allowe"
type textarea "x"
type textarea "I think student should be allower"
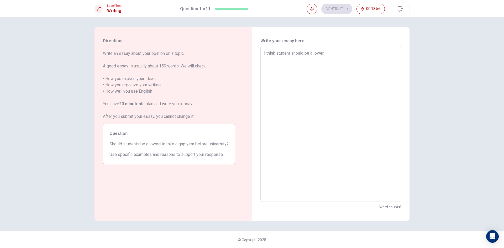
type textarea "x"
type textarea "I think student should be allowe"
type textarea "x"
type textarea "I think student should be allowed"
type textarea "x"
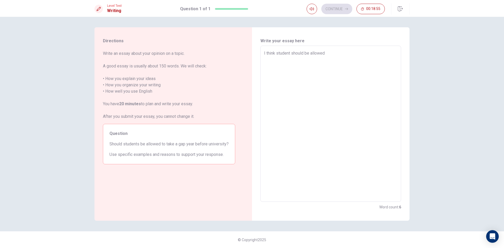
type textarea "I think student should be allowed"
type textarea "x"
type textarea "I think student should be allowed t"
type textarea "x"
type textarea "I think student should be allowed to"
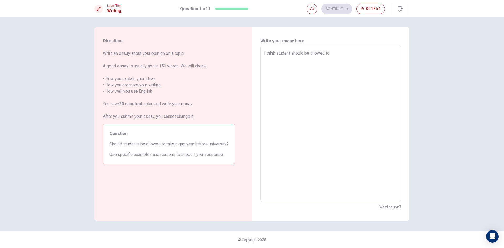
type textarea "x"
type textarea "I think student should be allowed to"
type textarea "x"
type textarea "I think student should be allowed to t"
type textarea "x"
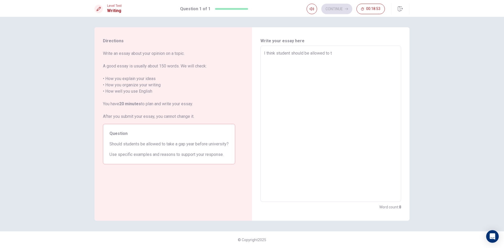
type textarea "I think student should be allowed to ta"
type textarea "x"
type textarea "I think student should be allowed to tak"
type textarea "x"
type textarea "I think student should be allowed to take"
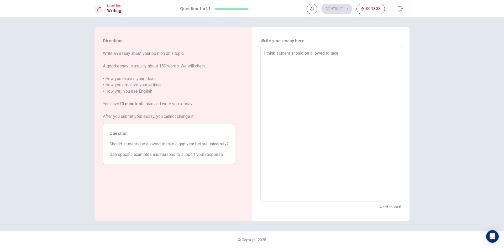
type textarea "x"
type textarea "I think student should be allowed to tak"
type textarea "x"
type textarea "I think student should be allowed to ta"
type textarea "x"
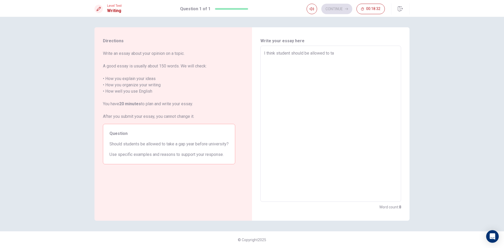
type textarea "I think student should be allowed to t"
type textarea "x"
type textarea "I think student should be allowed to"
type textarea "x"
type textarea "I think student should be allowed to"
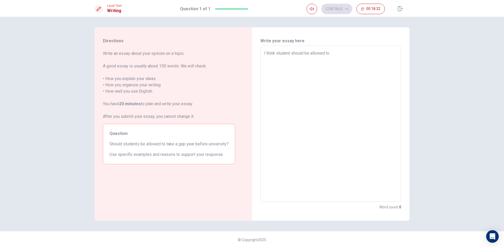
type textarea "x"
type textarea "I think student should be allowed t"
type textarea "x"
type textarea "I think student should be allowed"
type textarea "x"
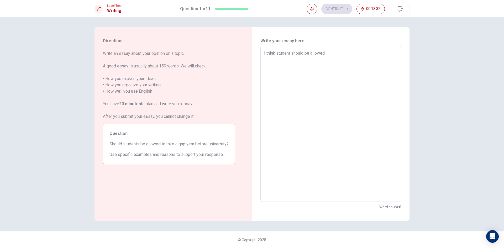
type textarea "I think student should be allowed"
type textarea "x"
type textarea "I think student should be allowe"
type textarea "x"
type textarea "I think student should be allow"
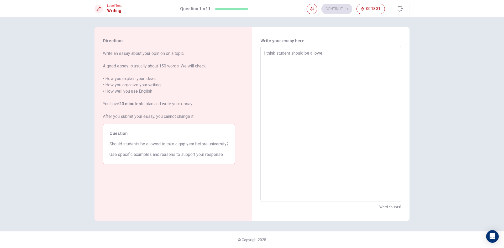
type textarea "x"
type textarea "I think student should be allo"
type textarea "x"
type textarea "I think student should be all"
type textarea "x"
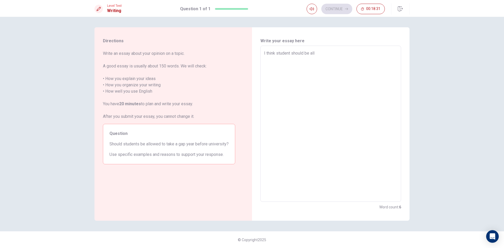
type textarea "I think student should be al"
type textarea "x"
type textarea "I think student should be a"
type textarea "x"
type textarea "I think student should be"
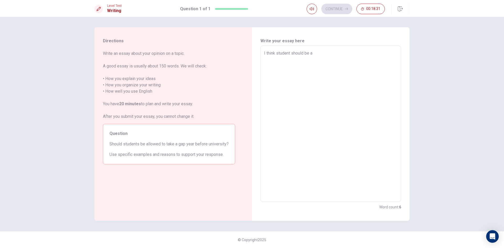
type textarea "x"
type textarea "I think student should be"
type textarea "x"
type textarea "I think student should b"
type textarea "x"
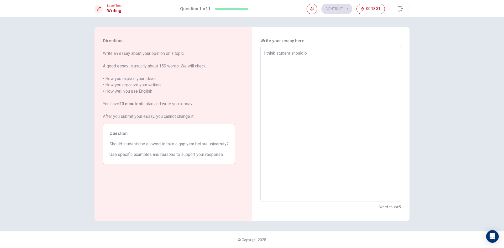
type textarea "I think student should"
type textarea "x"
type textarea "I think student should"
type textarea "x"
type textarea "I think student shoul"
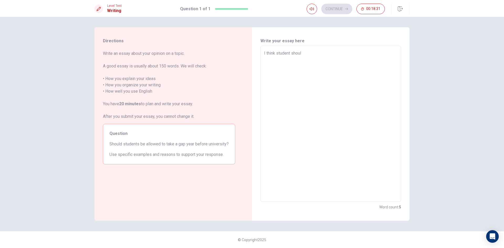
type textarea "x"
type textarea "I think student shou"
type textarea "x"
type textarea "I think student sho"
type textarea "x"
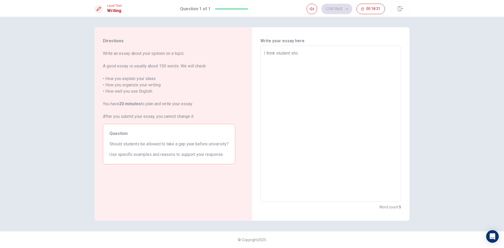
type textarea "I think student sh"
type textarea "x"
type textarea "I think student"
type textarea "x"
type textarea "I think student"
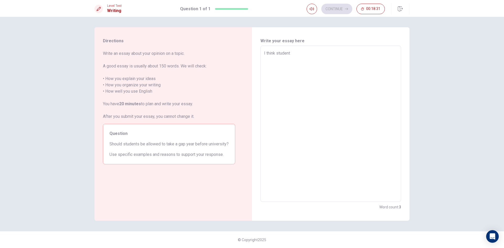
type textarea "x"
type textarea "I think studen"
type textarea "x"
type textarea "I think stude"
type textarea "x"
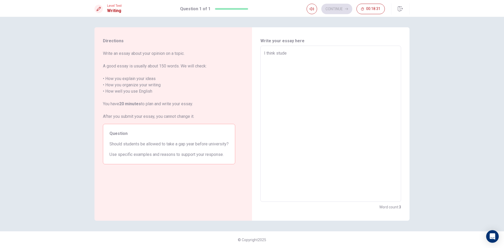
type textarea "I think stud"
type textarea "x"
type textarea "I think stu"
type textarea "x"
type textarea "I think st"
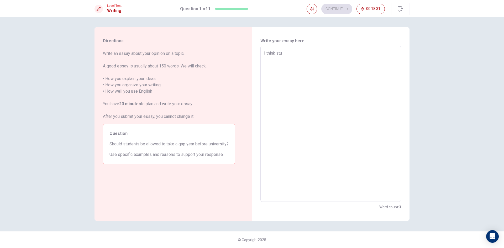
type textarea "x"
type textarea "I think s"
type textarea "x"
type textarea "I think"
type textarea "x"
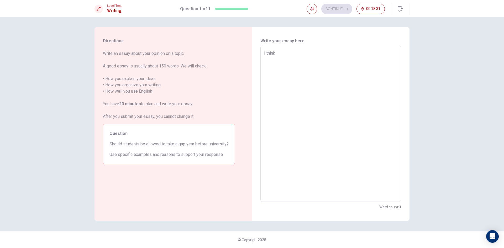
type textarea "I think"
type textarea "x"
type textarea "I thin"
type textarea "x"
type textarea "I thi"
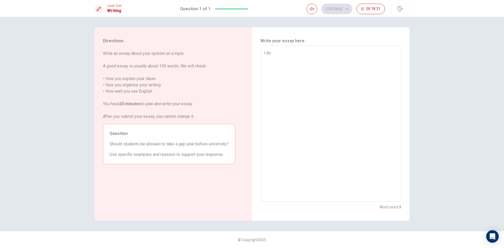
type textarea "x"
type textarea "I th"
type textarea "x"
type textarea "I t"
type textarea "x"
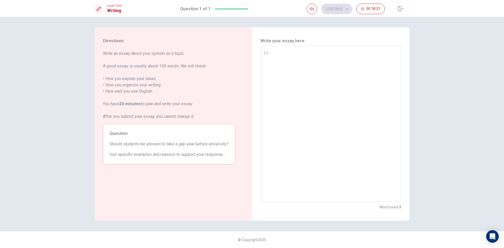
type textarea "I"
type textarea "x"
type textarea "I"
type textarea "x"
type textarea "F"
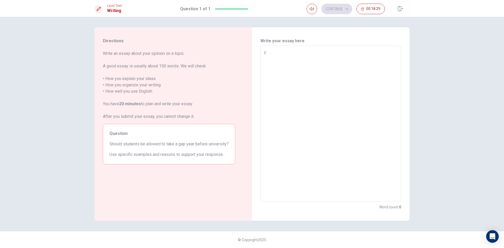
type textarea "x"
type textarea "Fi"
type textarea "x"
type textarea "Fia"
type textarea "x"
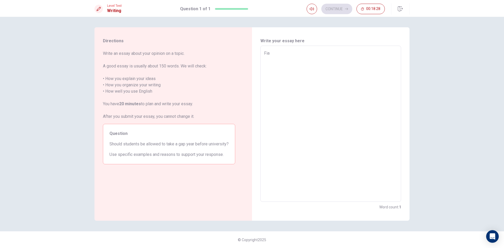
type textarea "Fi"
type textarea "x"
type textarea "Fis"
type textarea "x"
type textarea "Fist"
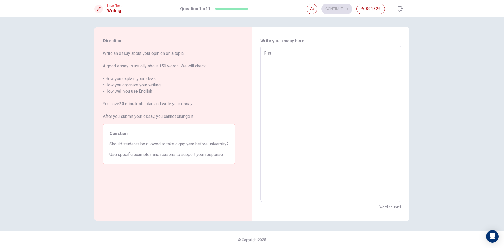
type textarea "x"
type textarea "Fis"
type textarea "x"
type textarea "Fi"
type textarea "x"
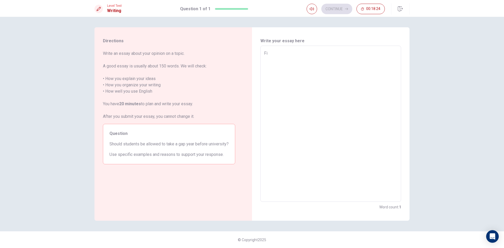
type textarea "Fit"
type textarea "x"
type textarea "Fi"
type textarea "x"
click at [262, 54] on div "I belives every people want to lerning in university. Then stu x ​" at bounding box center [330, 124] width 141 height 156
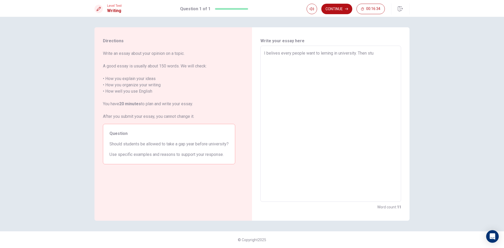
click at [265, 52] on textarea "I belives every people want to lerning in university. Then stu" at bounding box center [330, 123] width 133 height 147
click at [264, 54] on textarea "I belives every people want to lerning in university. Then stu" at bounding box center [330, 123] width 133 height 147
click at [383, 53] on textarea "[PERSON_NAME] I belives every people want to lerning in [GEOGRAPHIC_DATA]. Then…" at bounding box center [330, 123] width 133 height 147
click at [314, 55] on textarea "[PERSON_NAME] I belives every people want to lerning in [GEOGRAPHIC_DATA]" at bounding box center [330, 123] width 133 height 147
click at [313, 56] on textarea "[PERSON_NAME] I belives every people want to lerning in [GEOGRAPHIC_DATA]" at bounding box center [330, 123] width 133 height 147
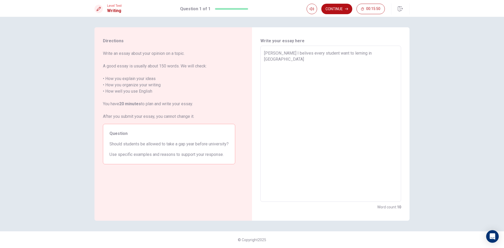
click at [369, 55] on textarea "[PERSON_NAME] I belives every student want to lerning in [GEOGRAPHIC_DATA]" at bounding box center [330, 123] width 133 height 147
click at [365, 59] on textarea "[PERSON_NAME] I belives every student want to lerning in [GEOGRAPHIC_DATA]. Don…" at bounding box center [330, 123] width 133 height 147
drag, startPoint x: 376, startPoint y: 60, endPoint x: 391, endPoint y: 66, distance: 15.7
click at [391, 66] on textarea "[PERSON_NAME] I belives every student want to lerning in [GEOGRAPHIC_DATA]. Don…" at bounding box center [330, 123] width 133 height 147
click at [375, 65] on textarea "[PERSON_NAME] I belives every student want to lerning in [GEOGRAPHIC_DATA]. Don…" at bounding box center [330, 123] width 133 height 147
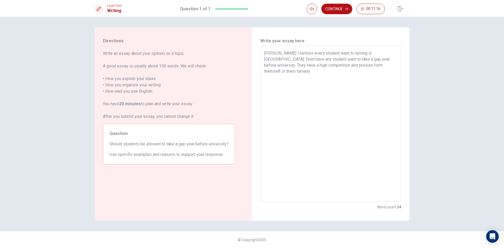
click at [362, 66] on textarea "[PERSON_NAME] I belives every student want to lerning in [GEOGRAPHIC_DATA]. Don…" at bounding box center [330, 123] width 133 height 147
click at [368, 67] on textarea "[PERSON_NAME] I belives every student want to lerning in [GEOGRAPHIC_DATA]. Don…" at bounding box center [330, 123] width 133 height 147
click at [323, 70] on textarea "[PERSON_NAME] I belives every student want to lerning in [GEOGRAPHIC_DATA]. Don…" at bounding box center [330, 123] width 133 height 147
drag, startPoint x: 362, startPoint y: 72, endPoint x: 335, endPoint y: 71, distance: 26.5
click at [335, 71] on textarea "[PERSON_NAME] I belives every student want to lerning in [GEOGRAPHIC_DATA]. Don…" at bounding box center [330, 123] width 133 height 147
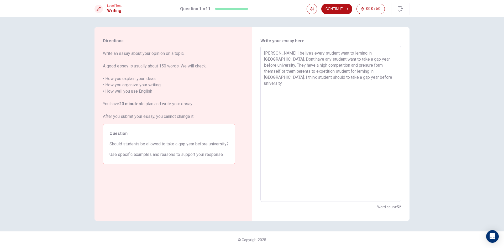
click at [368, 72] on textarea "[PERSON_NAME] I belives every student want to lerning in [GEOGRAPHIC_DATA]. Don…" at bounding box center [330, 123] width 133 height 147
click at [322, 76] on textarea "[PERSON_NAME] I belives every student want to lerning in [GEOGRAPHIC_DATA]. Don…" at bounding box center [330, 123] width 133 height 147
drag, startPoint x: 273, startPoint y: 52, endPoint x: 323, endPoint y: 69, distance: 52.5
click at [323, 69] on textarea "[PERSON_NAME] I belives every student want to lerning in [GEOGRAPHIC_DATA]. Don…" at bounding box center [330, 123] width 133 height 147
click at [334, 79] on textarea "[PERSON_NAME] I belives every student want to lerning in [GEOGRAPHIC_DATA]. Don…" at bounding box center [330, 123] width 133 height 147
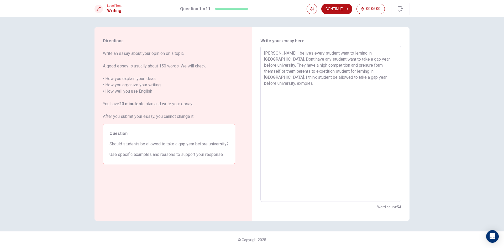
click at [316, 80] on textarea "[PERSON_NAME] I belives every student want to lerning in [GEOGRAPHIC_DATA]. Don…" at bounding box center [330, 123] width 133 height 147
click at [332, 79] on textarea "[PERSON_NAME] I belives every student want to lerning in [GEOGRAPHIC_DATA]. Don…" at bounding box center [330, 123] width 133 height 147
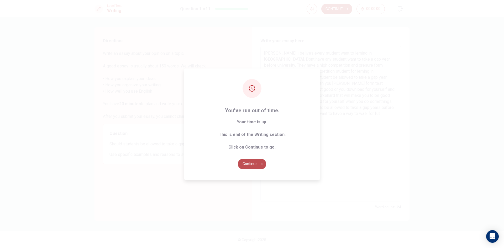
click at [258, 164] on button "Continue" at bounding box center [252, 164] width 28 height 10
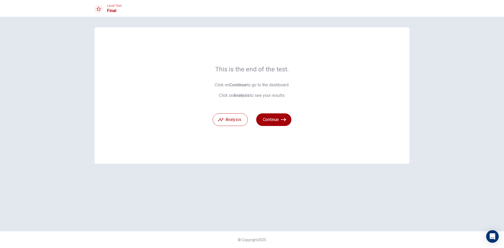
click at [276, 120] on button "Continue" at bounding box center [273, 119] width 35 height 13
